Goal: Information Seeking & Learning: Learn about a topic

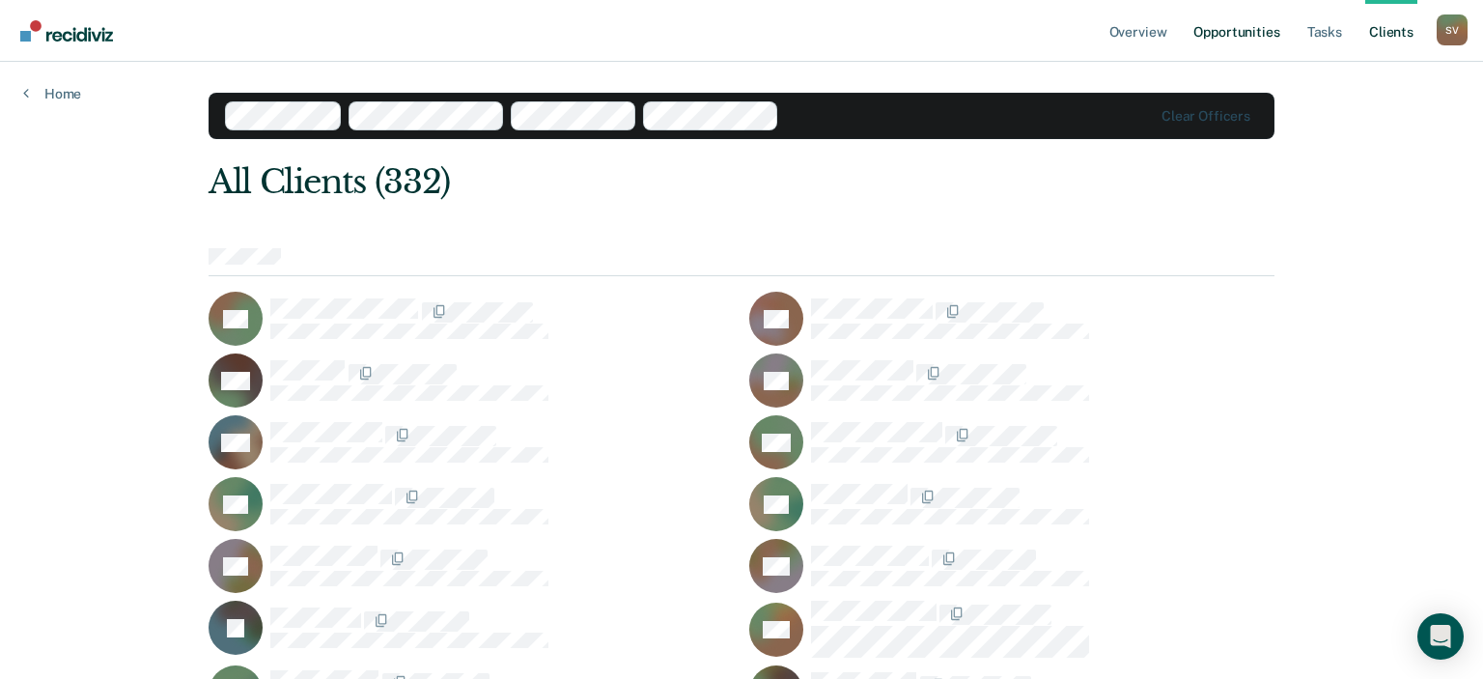
click at [1240, 34] on link "Opportunities" at bounding box center [1236, 31] width 94 height 62
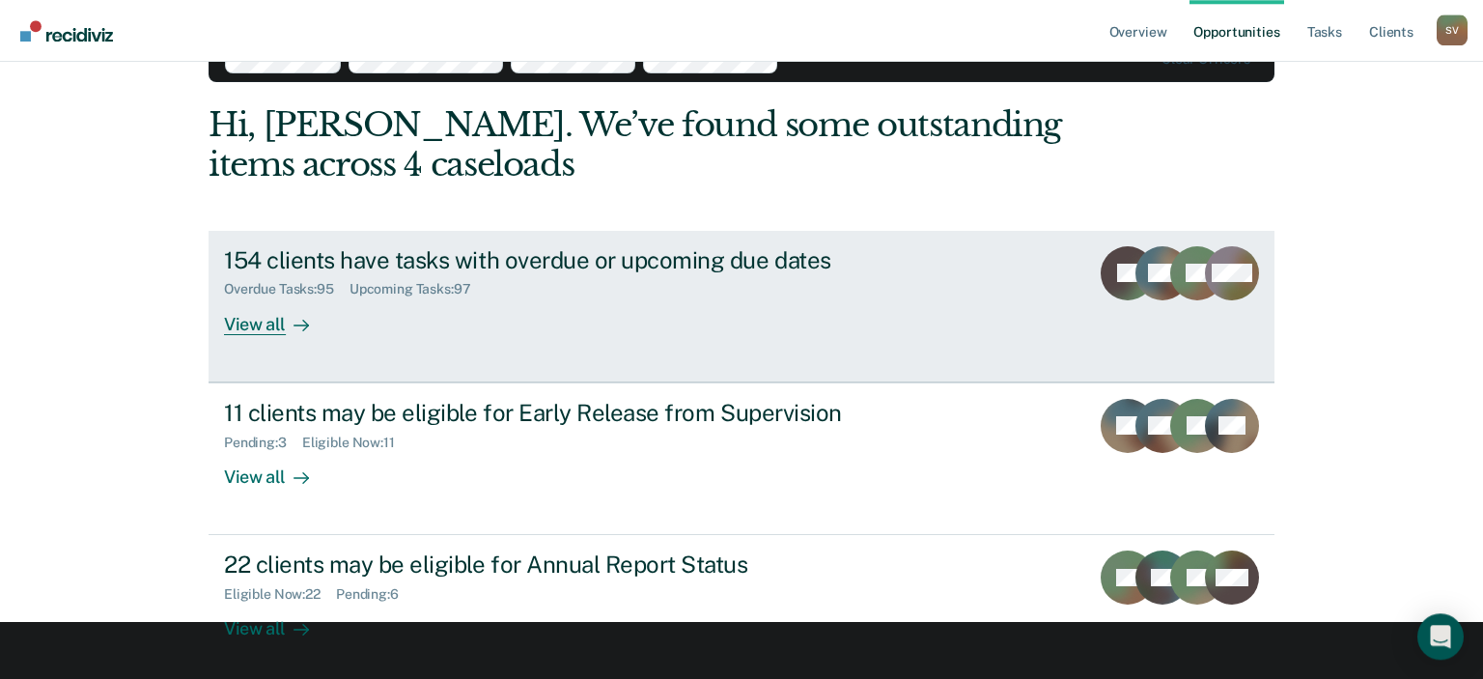
scroll to position [64, 0]
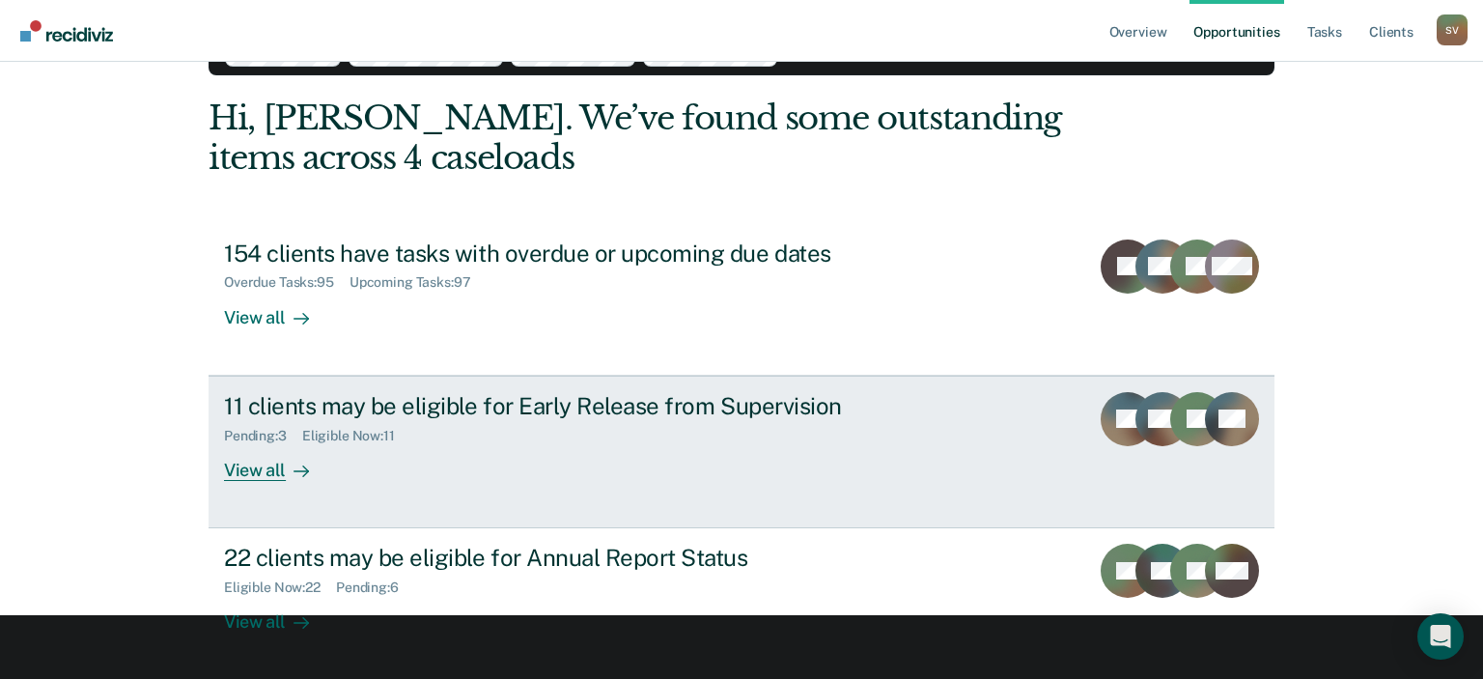
click at [268, 465] on div "View all" at bounding box center [278, 462] width 108 height 38
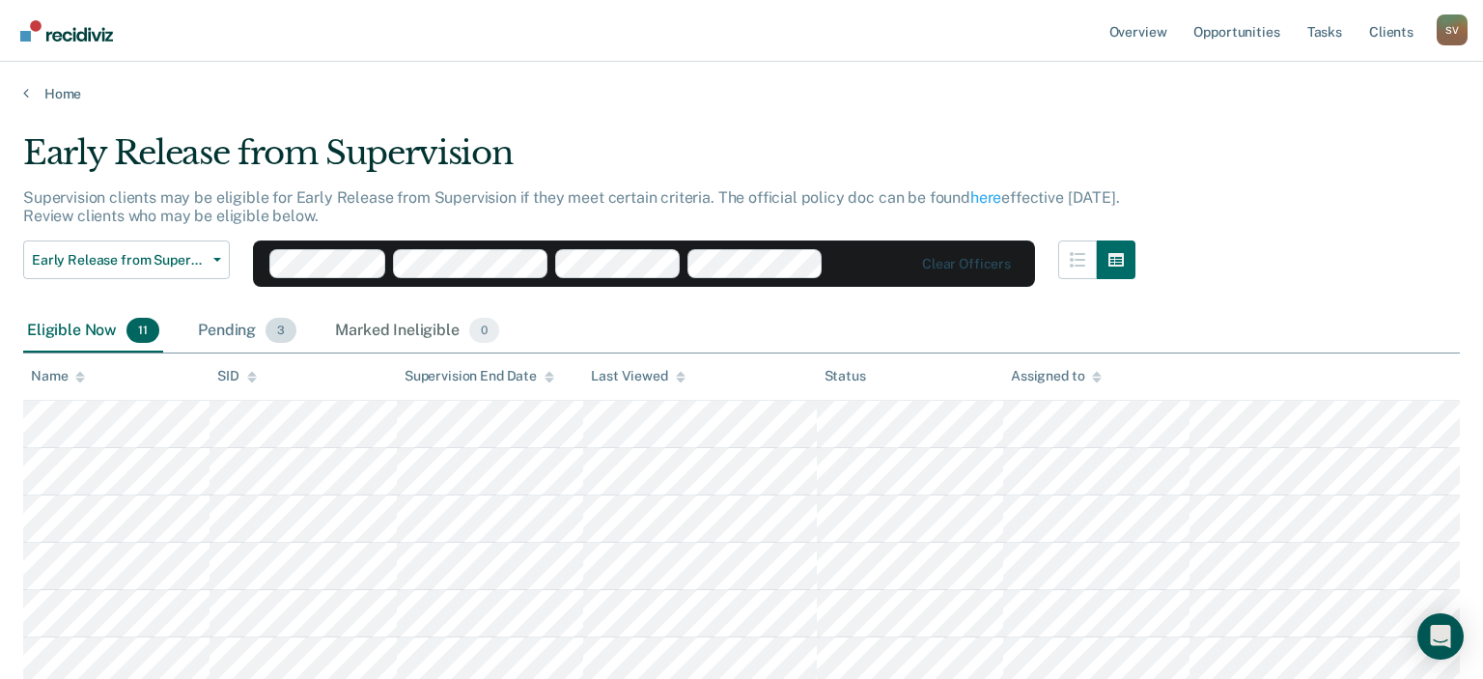
click at [231, 328] on div "Pending 3" at bounding box center [247, 331] width 106 height 42
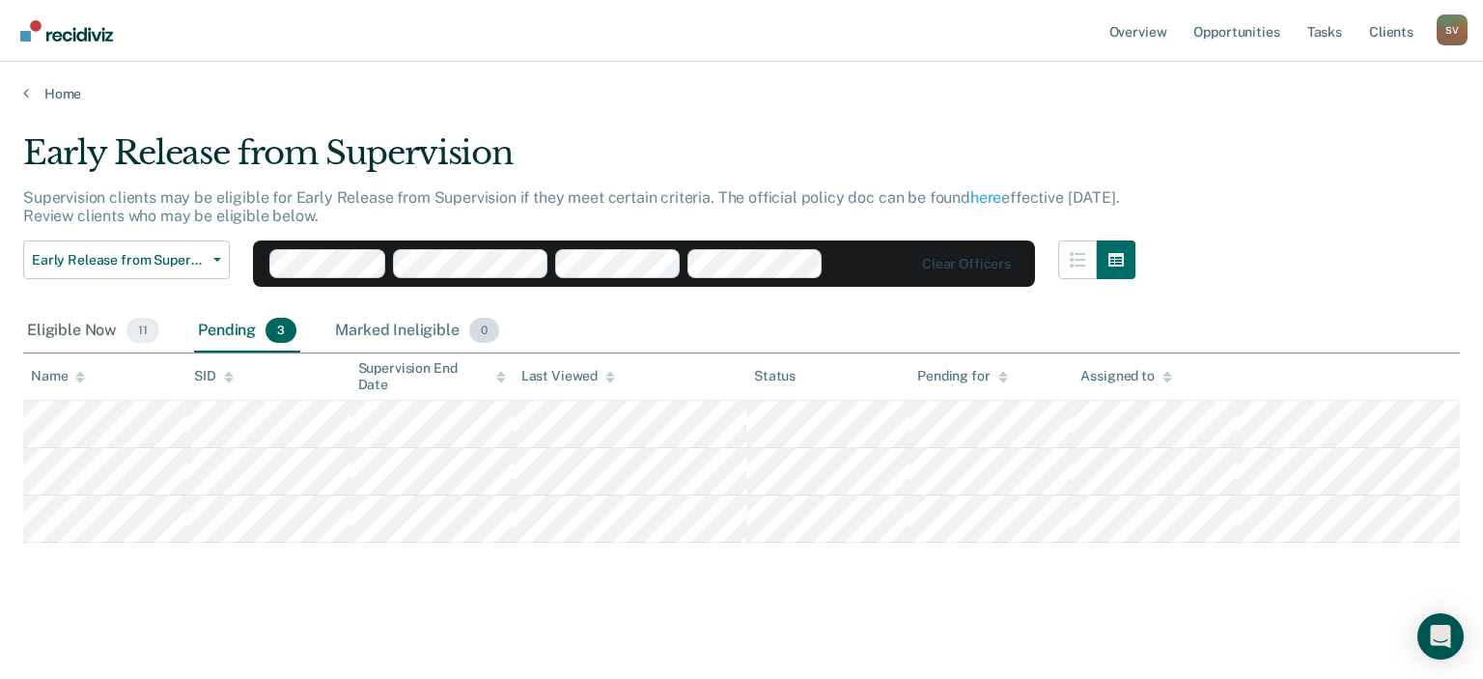
click at [380, 321] on div "Marked Ineligible 0" at bounding box center [417, 331] width 172 height 42
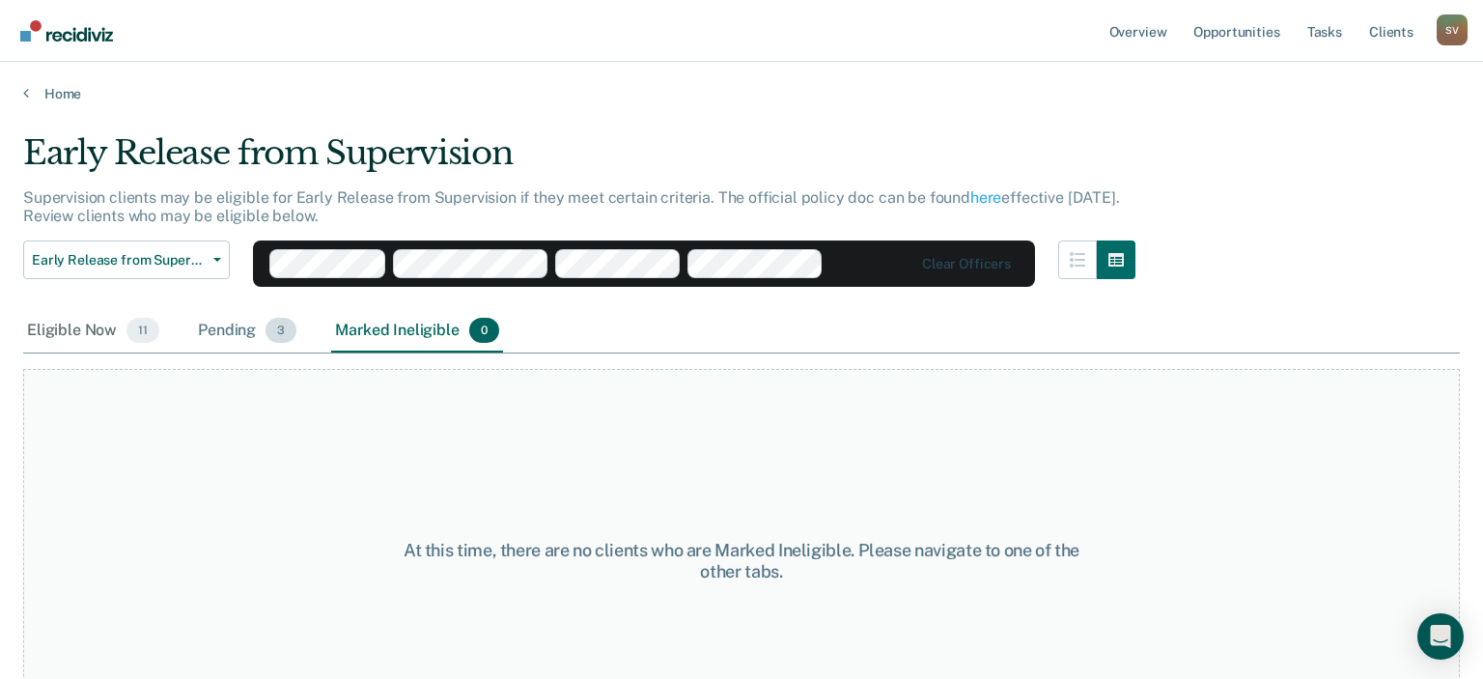
click at [210, 326] on div "Pending 3" at bounding box center [247, 331] width 106 height 42
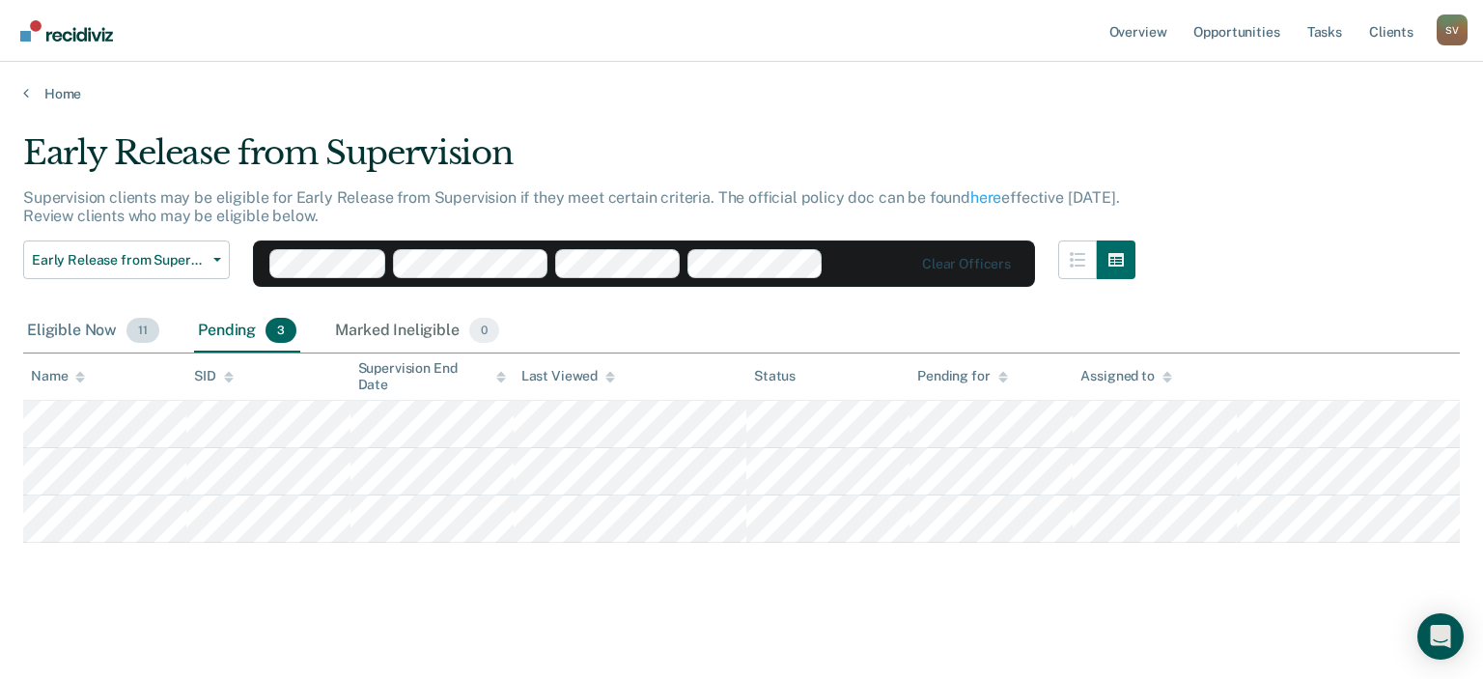
click at [72, 327] on div "Eligible Now 11" at bounding box center [93, 331] width 140 height 42
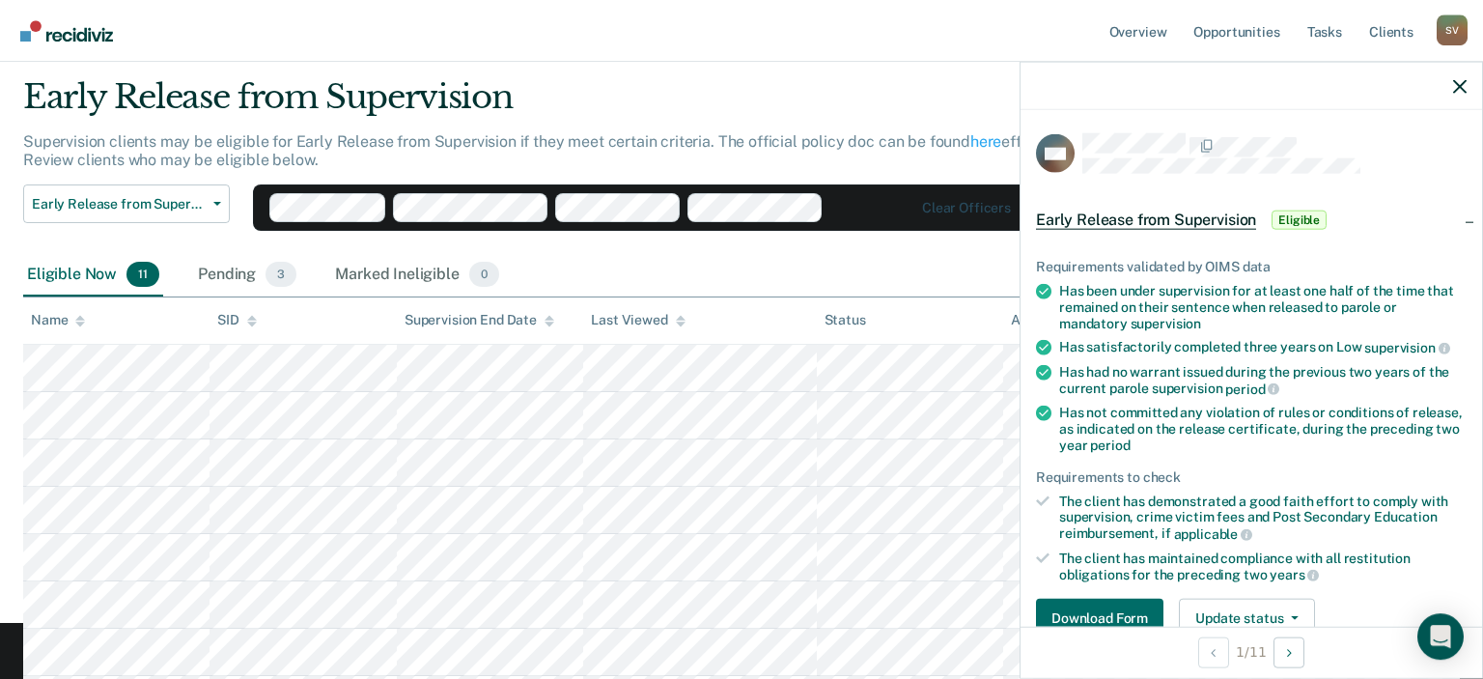
click at [1467, 77] on div at bounding box center [1250, 86] width 461 height 48
click at [1461, 85] on icon "button" at bounding box center [1460, 86] width 14 height 14
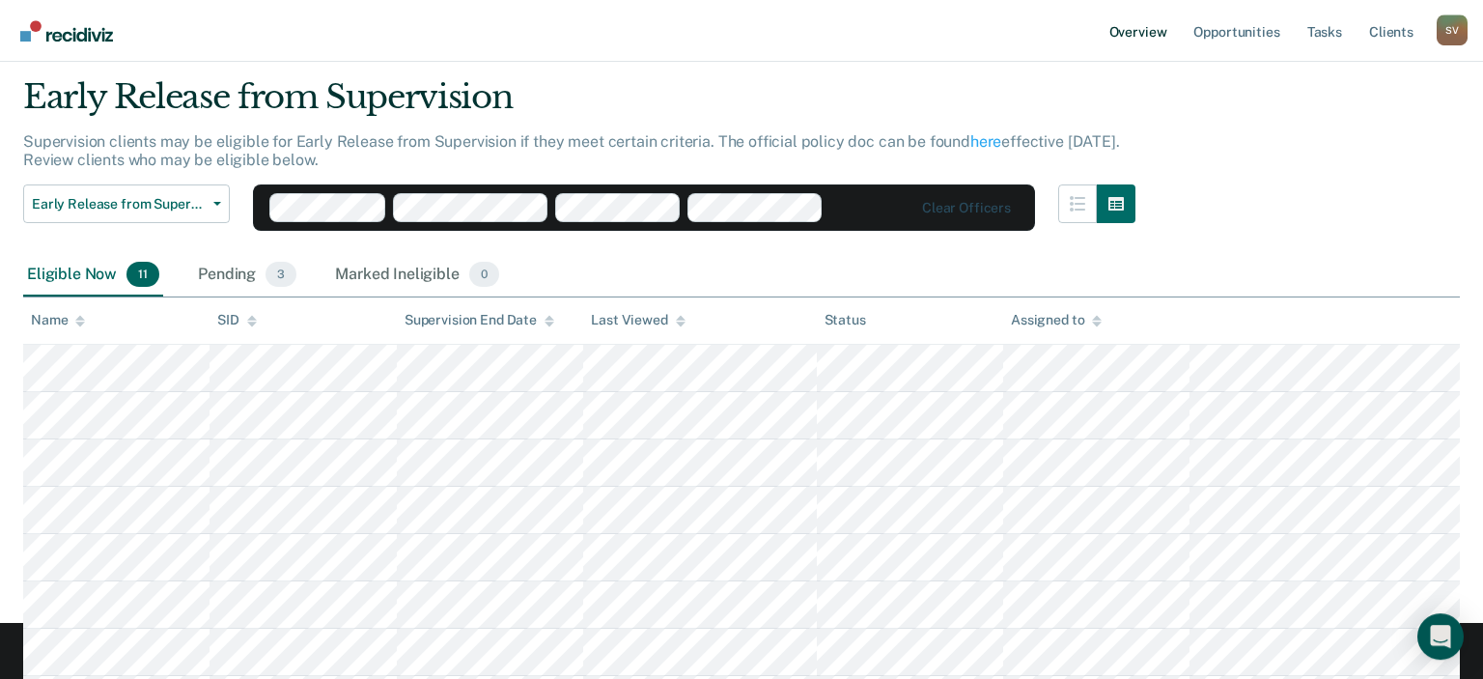
click at [1134, 33] on link "Overview" at bounding box center [1138, 31] width 66 height 62
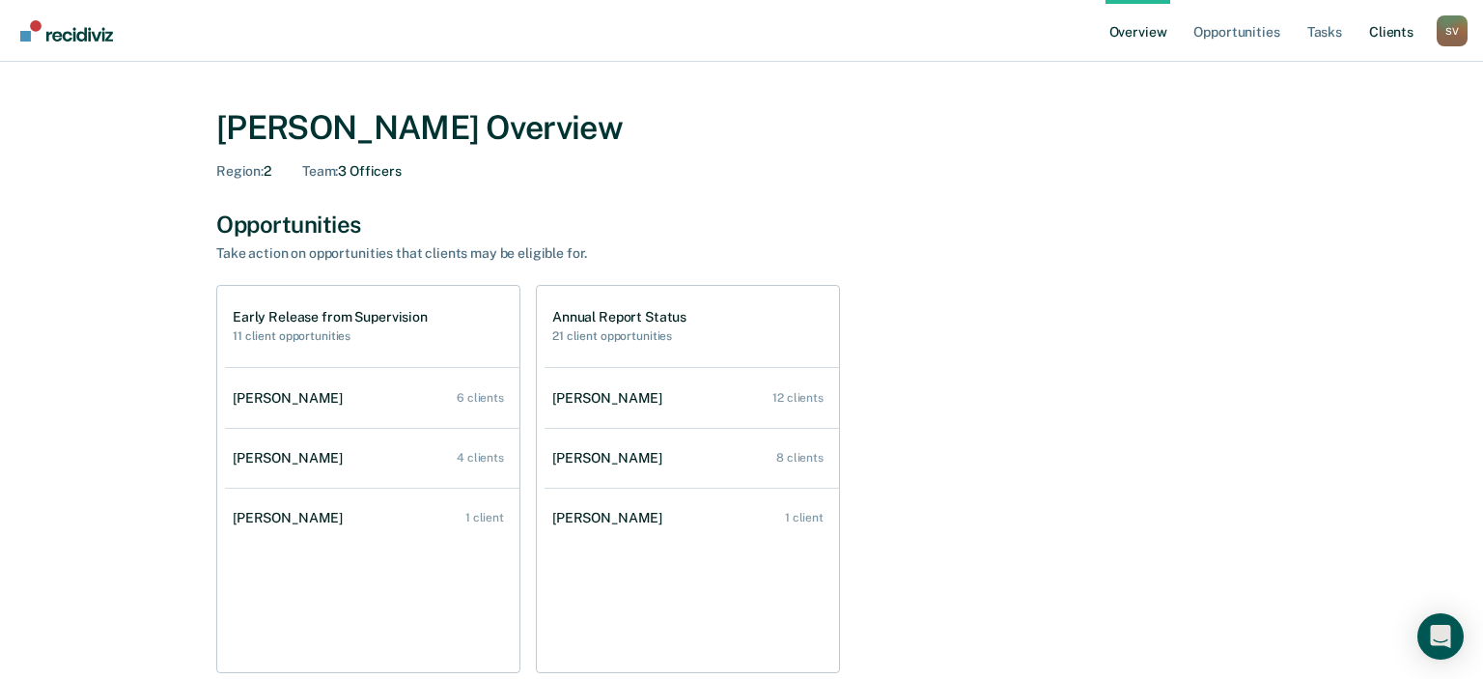
click at [1401, 29] on link "Client s" at bounding box center [1391, 31] width 52 height 62
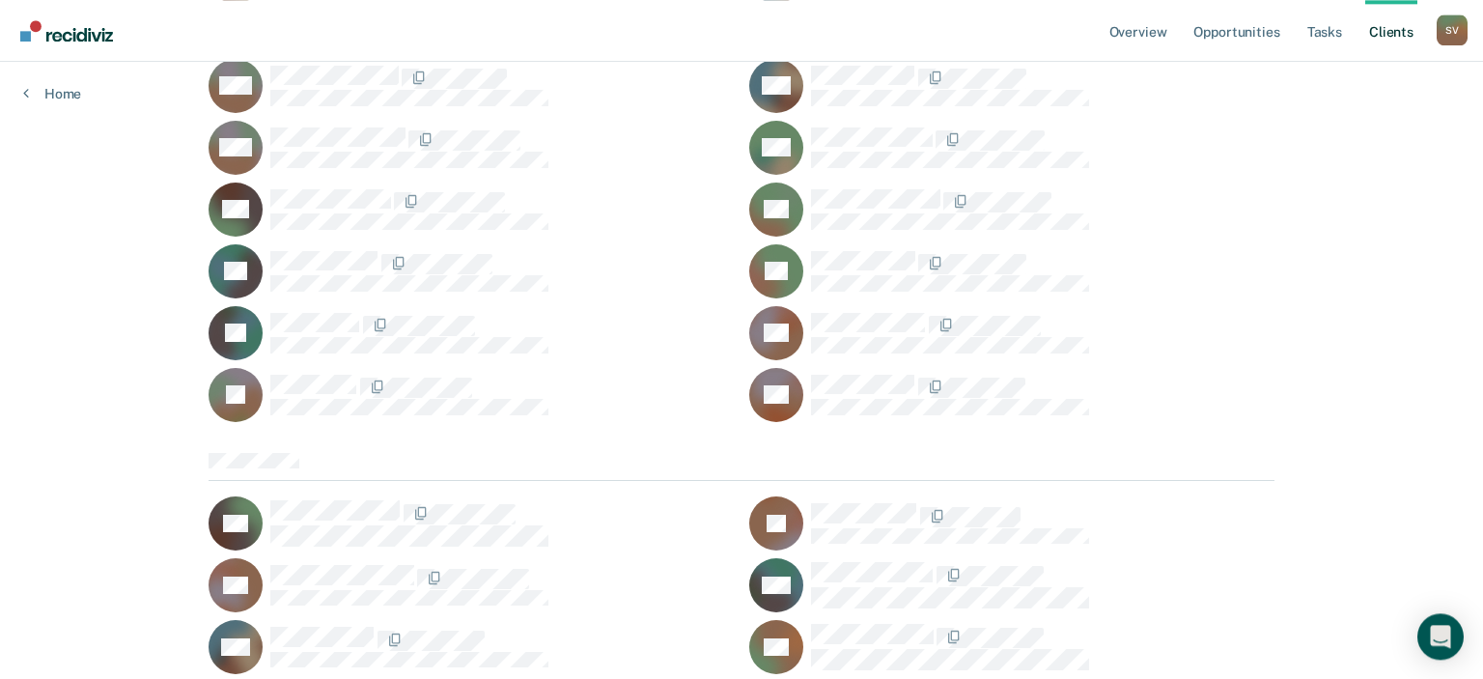
scroll to position [7372, 0]
click at [1379, 24] on link "Client s" at bounding box center [1391, 31] width 52 height 62
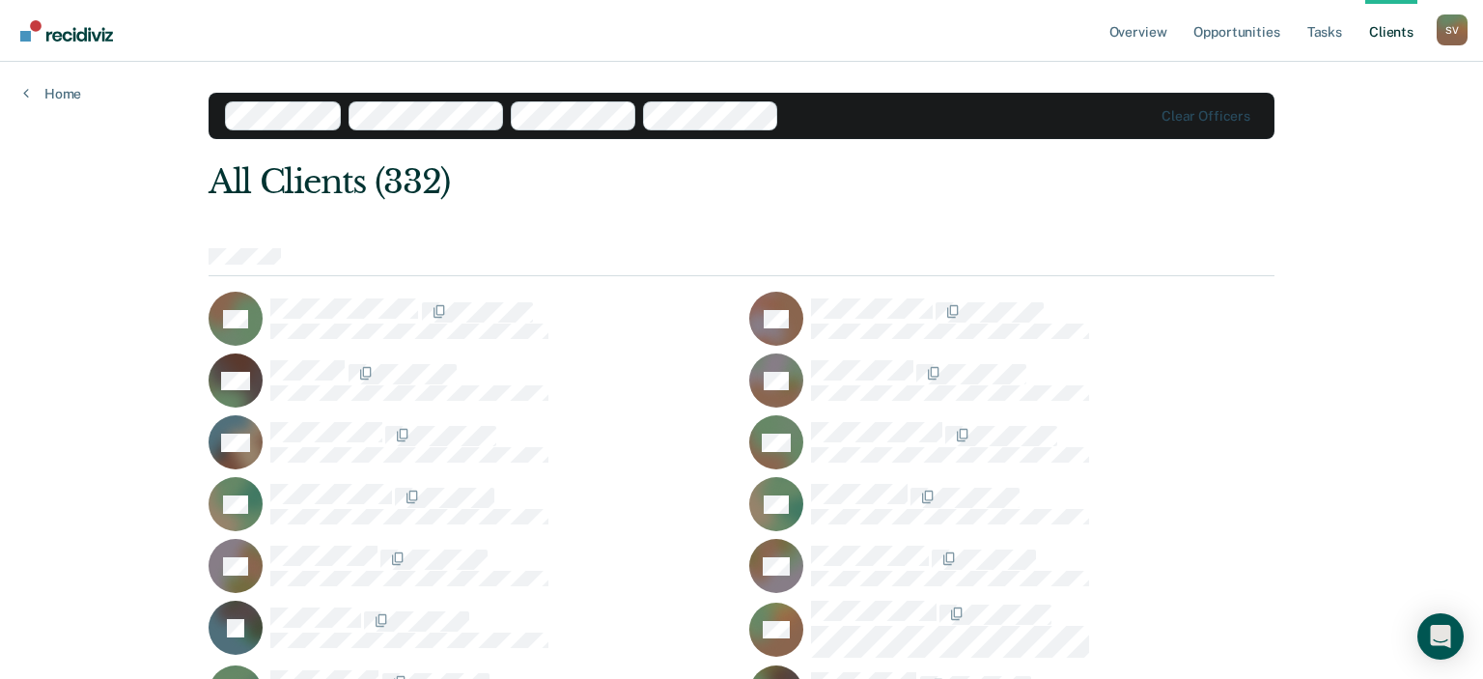
scroll to position [46, 0]
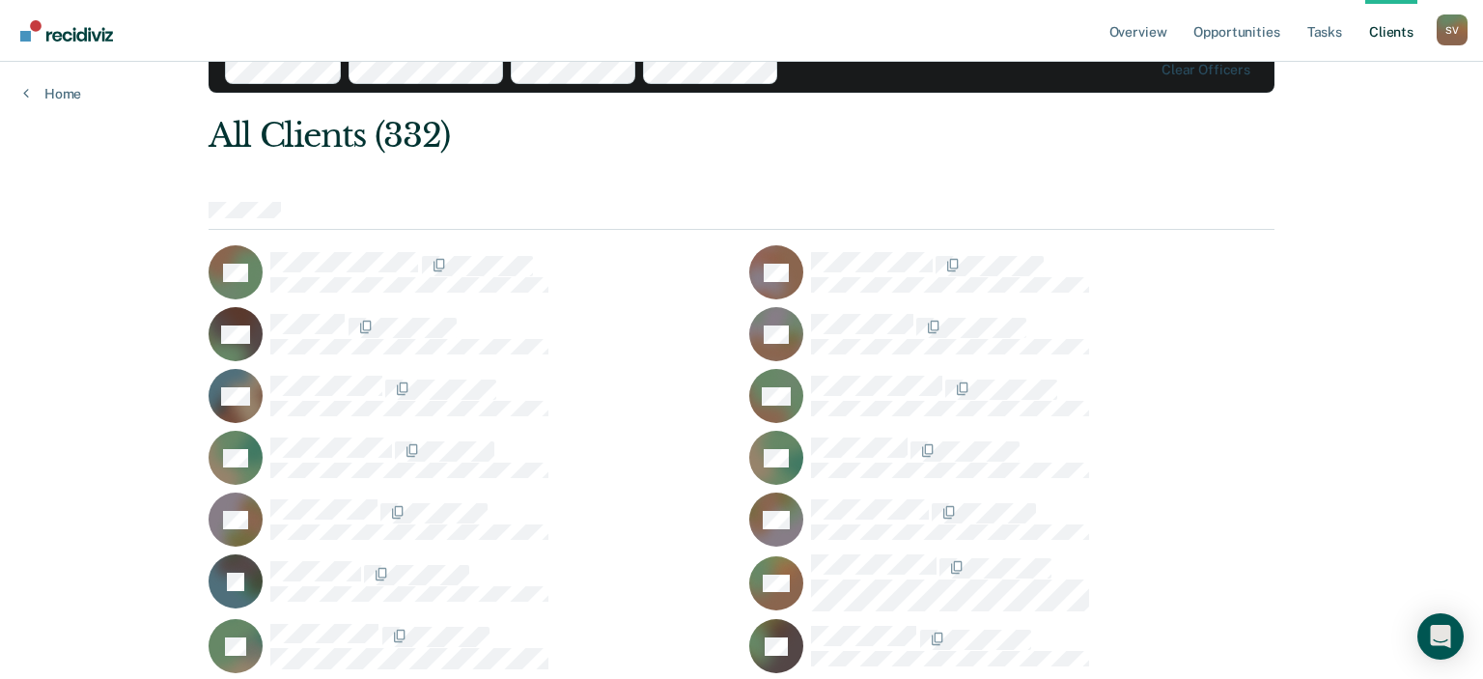
click at [1222, 382] on div at bounding box center [1042, 388] width 463 height 24
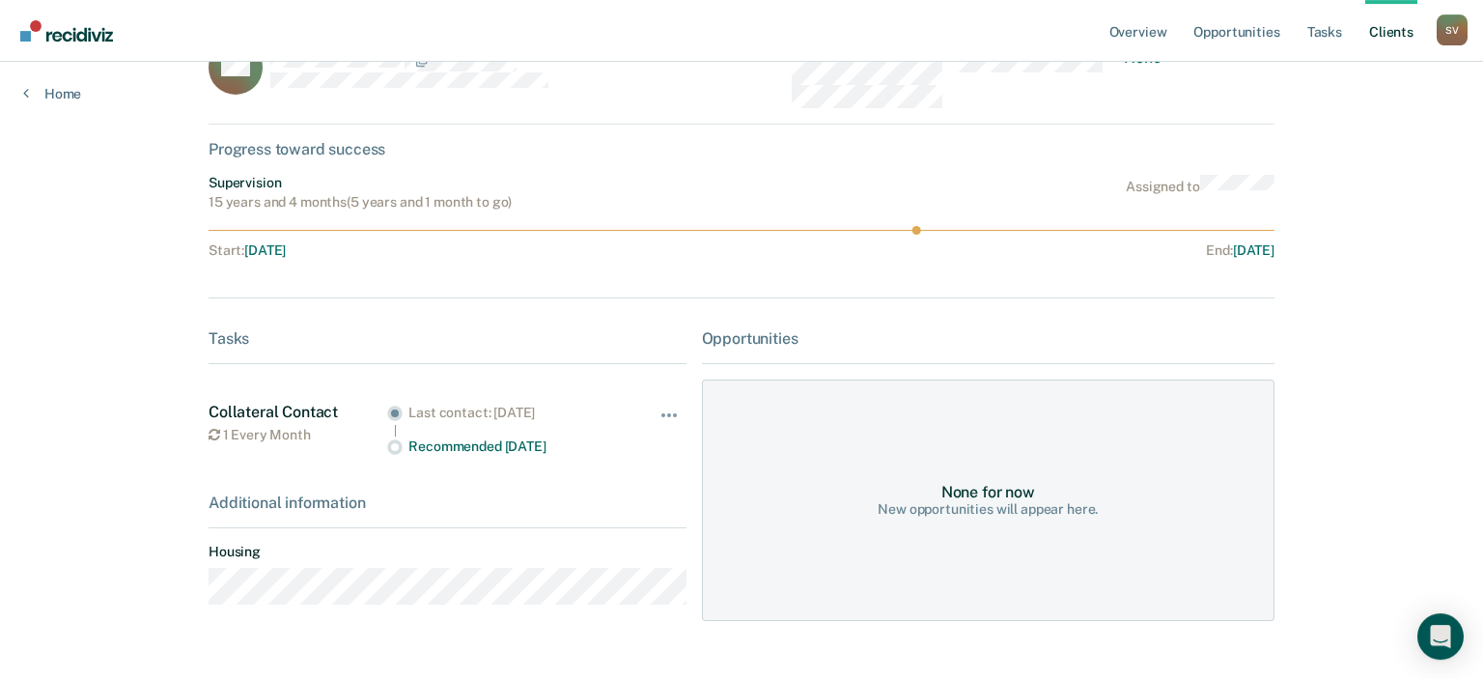
scroll to position [107, 0]
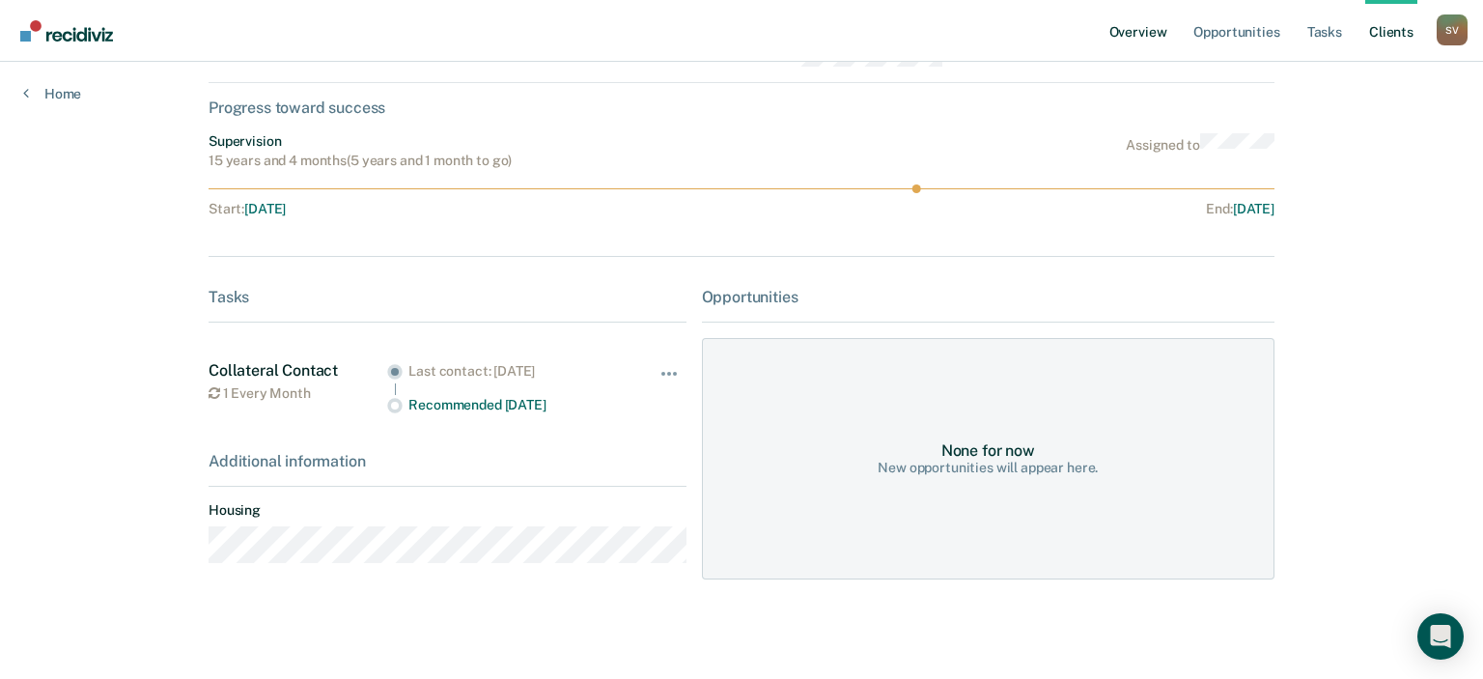
click at [1151, 43] on link "Overview" at bounding box center [1138, 31] width 66 height 62
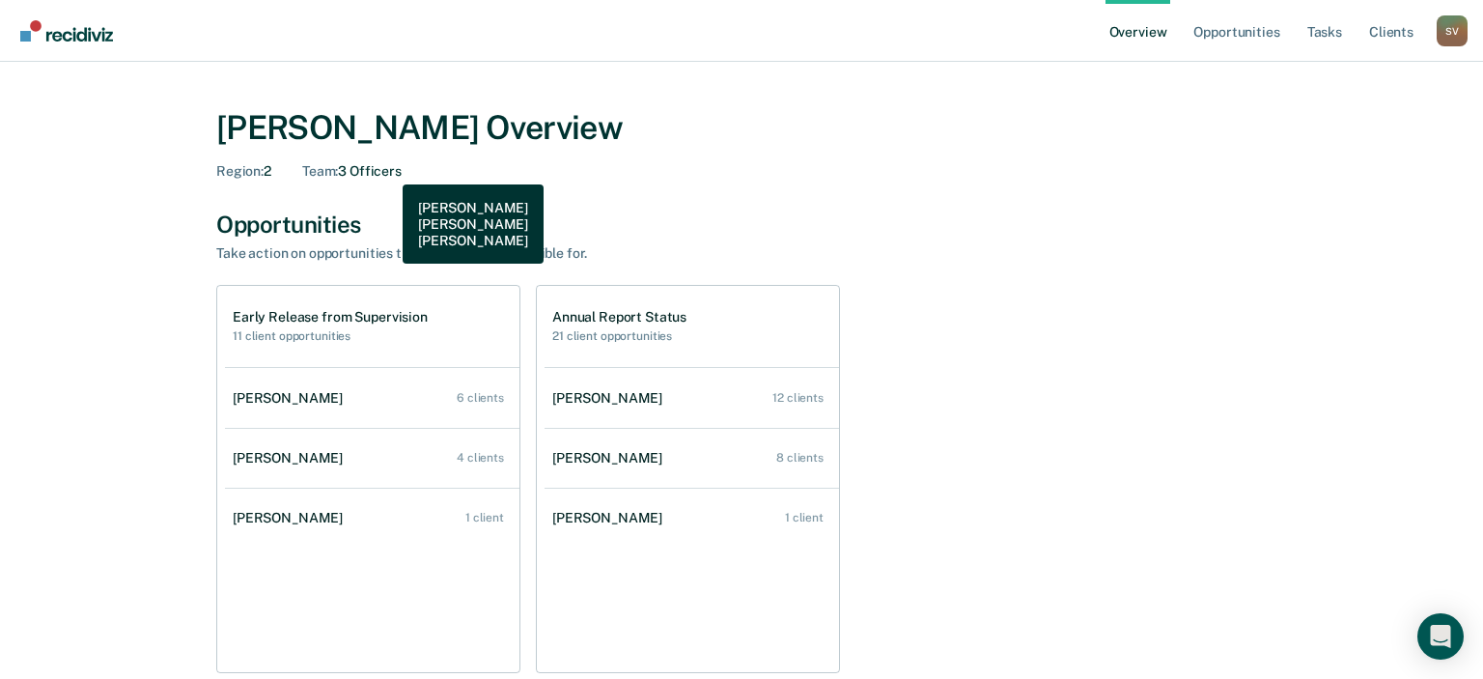
click at [388, 170] on div "Team : 3 Officers" at bounding box center [351, 171] width 99 height 16
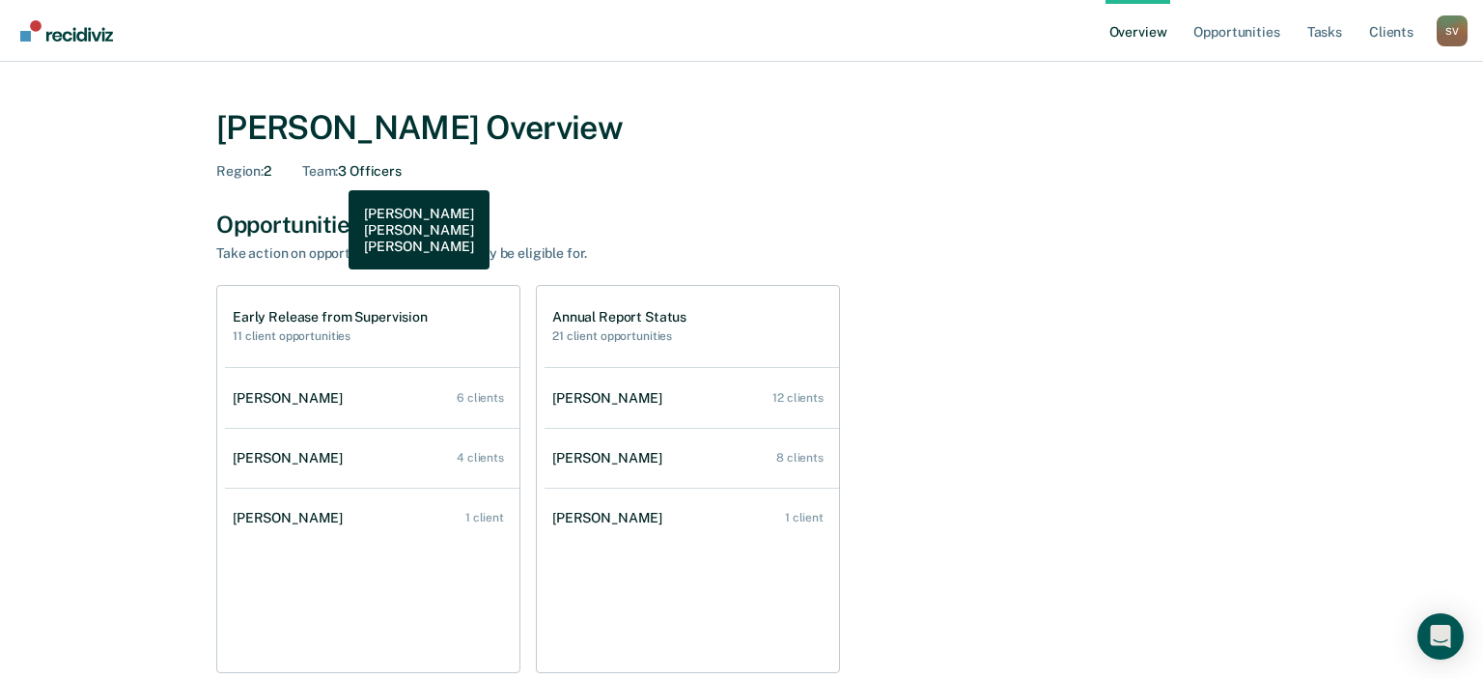
click at [334, 176] on span "Team :" at bounding box center [320, 170] width 36 height 15
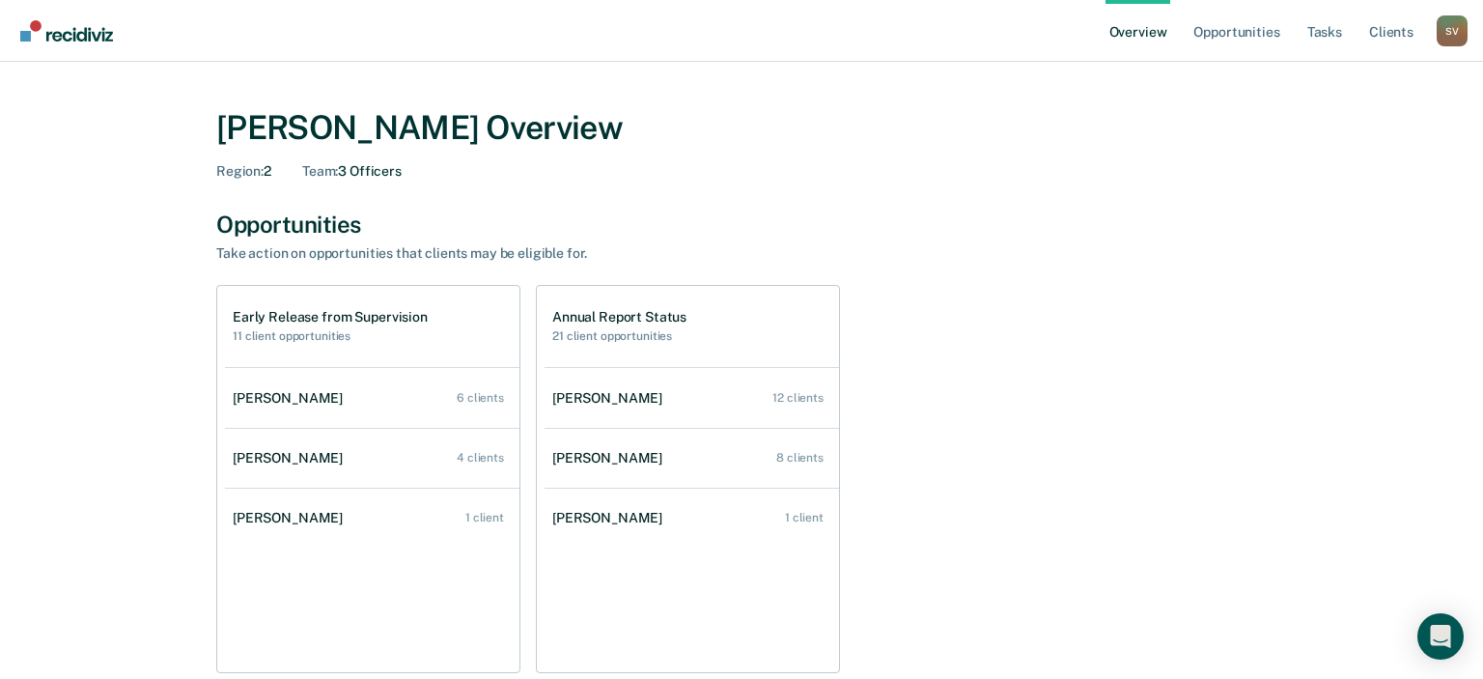
click at [761, 237] on div "Opportunities" at bounding box center [741, 224] width 1050 height 28
click at [936, 243] on div "Opportunities Take action on opportunities that clients may be eligible for." at bounding box center [741, 236] width 1050 height 52
